Goal: Entertainment & Leisure: Consume media (video, audio)

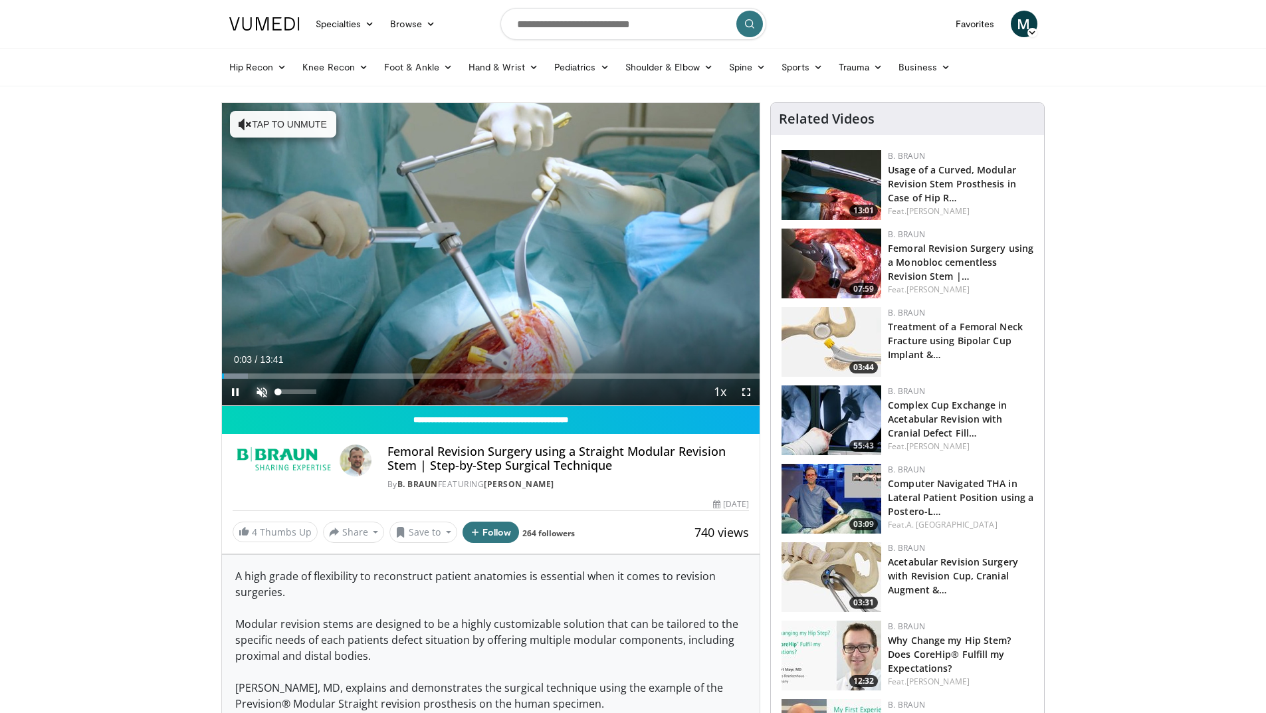
click at [262, 392] on span "Video Player" at bounding box center [261, 392] width 27 height 27
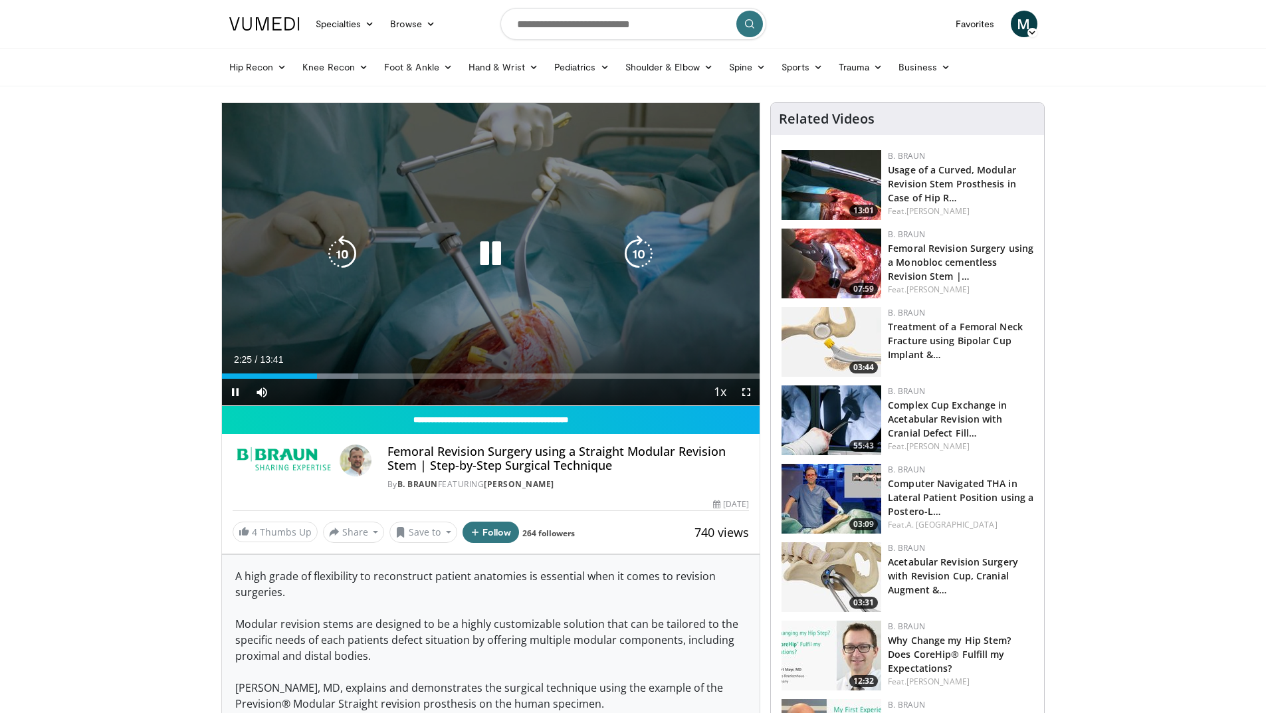
click at [490, 256] on icon "Video Player" at bounding box center [490, 253] width 37 height 37
